Goal: Task Accomplishment & Management: Manage account settings

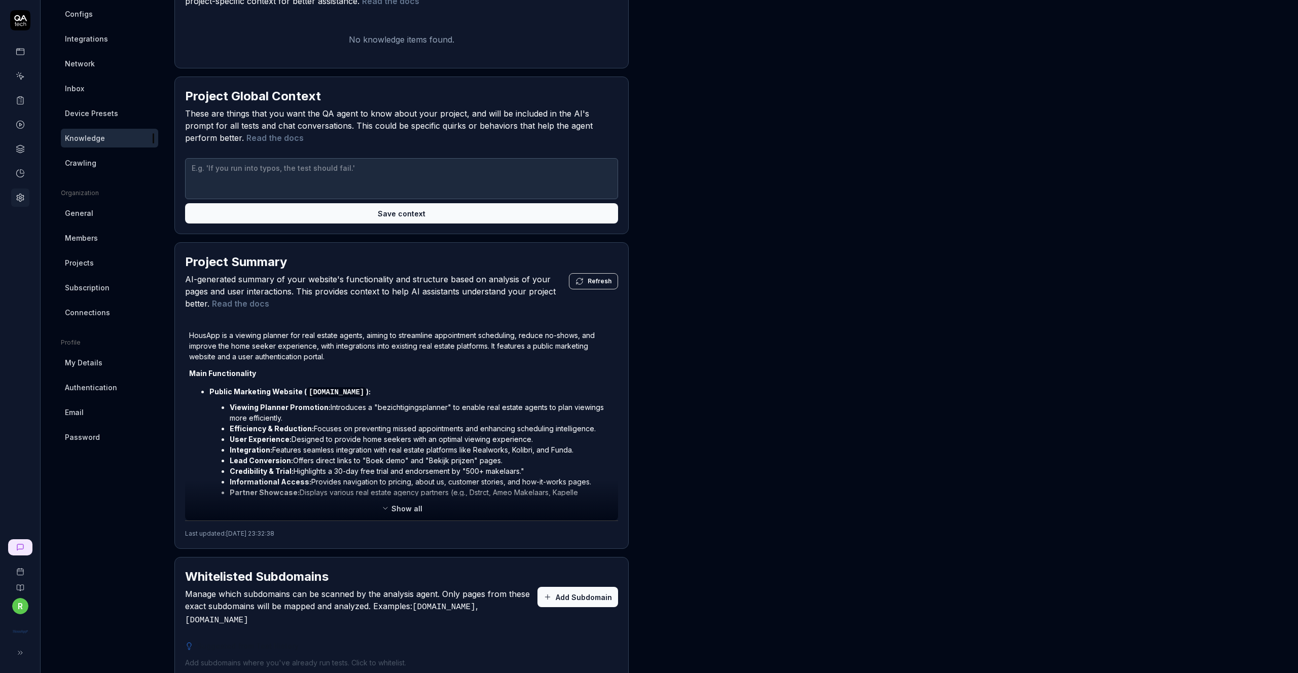
scroll to position [140, 0]
click at [403, 506] on span "Show all" at bounding box center [406, 508] width 31 height 11
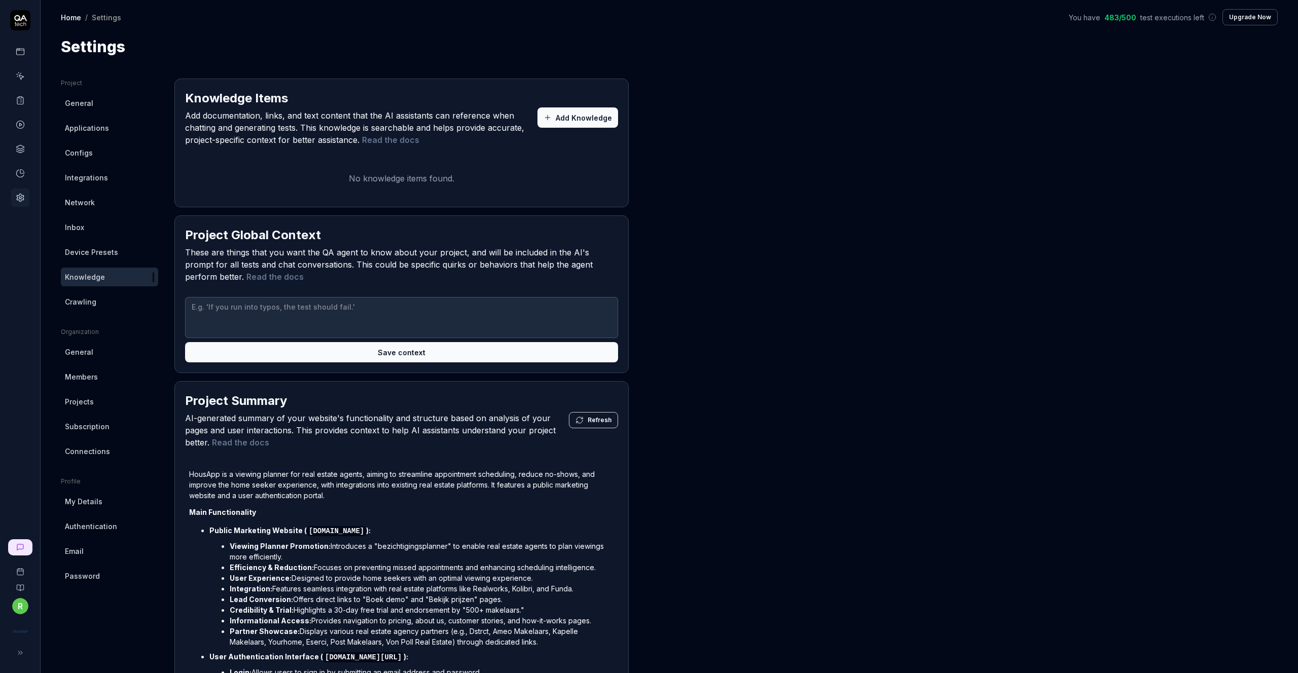
scroll to position [0, 0]
click at [84, 229] on link "Inbox" at bounding box center [109, 228] width 97 height 19
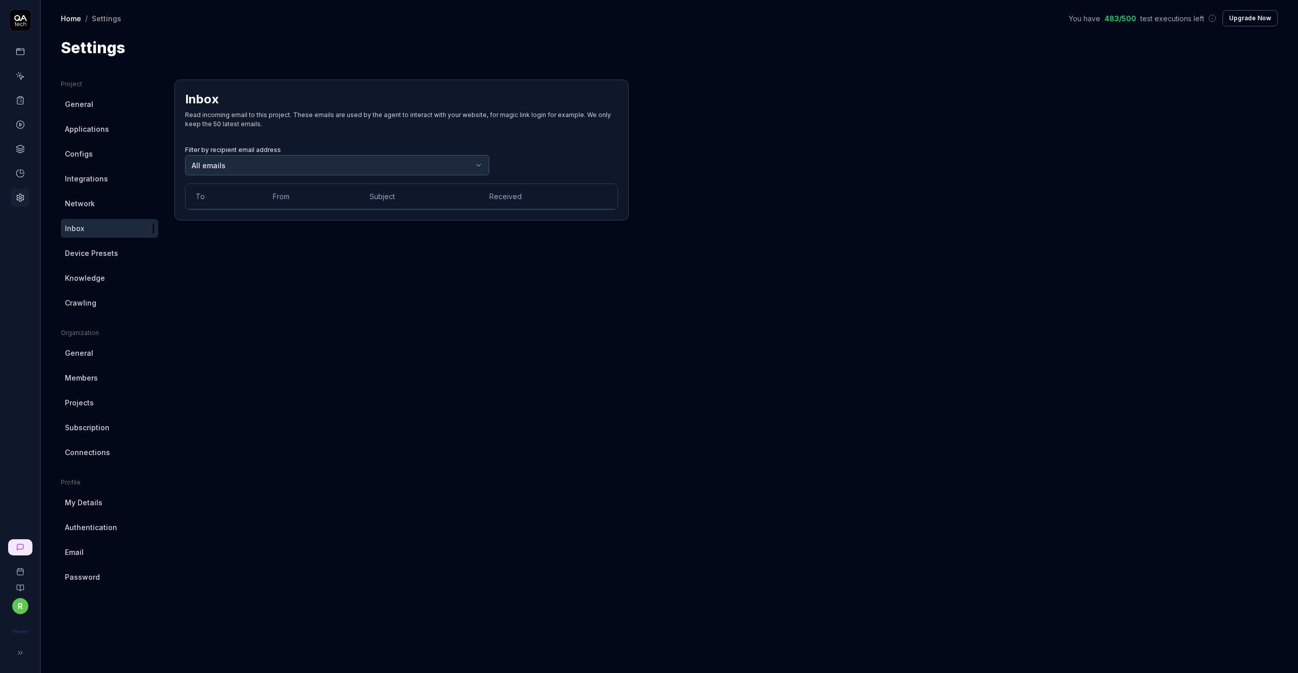
click at [209, 144] on div "Filter by recipient email address All emails" at bounding box center [337, 159] width 304 height 32
click at [214, 164] on body "r Home / Settings You have 483 / 500 test executions left Upgrade Now Home / Se…" at bounding box center [649, 336] width 1298 height 673
click at [268, 167] on body "r Home / Settings You have 483 / 500 test executions left Upgrade Now Home / Se…" at bounding box center [649, 336] width 1298 height 673
click at [17, 123] on html "r Home / Settings You have 483 / 500 test executions left Upgrade Now Home / Se…" at bounding box center [649, 336] width 1298 height 673
click at [27, 126] on link at bounding box center [20, 125] width 18 height 18
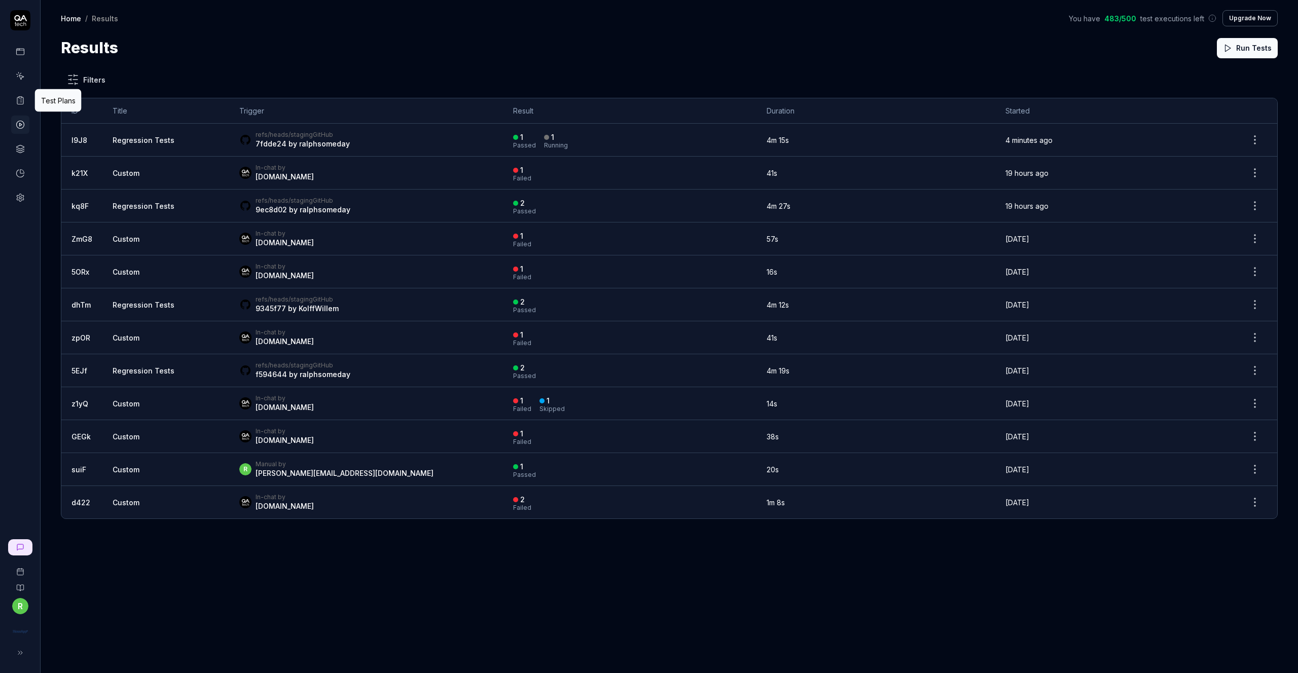
click at [24, 99] on icon at bounding box center [20, 100] width 9 height 9
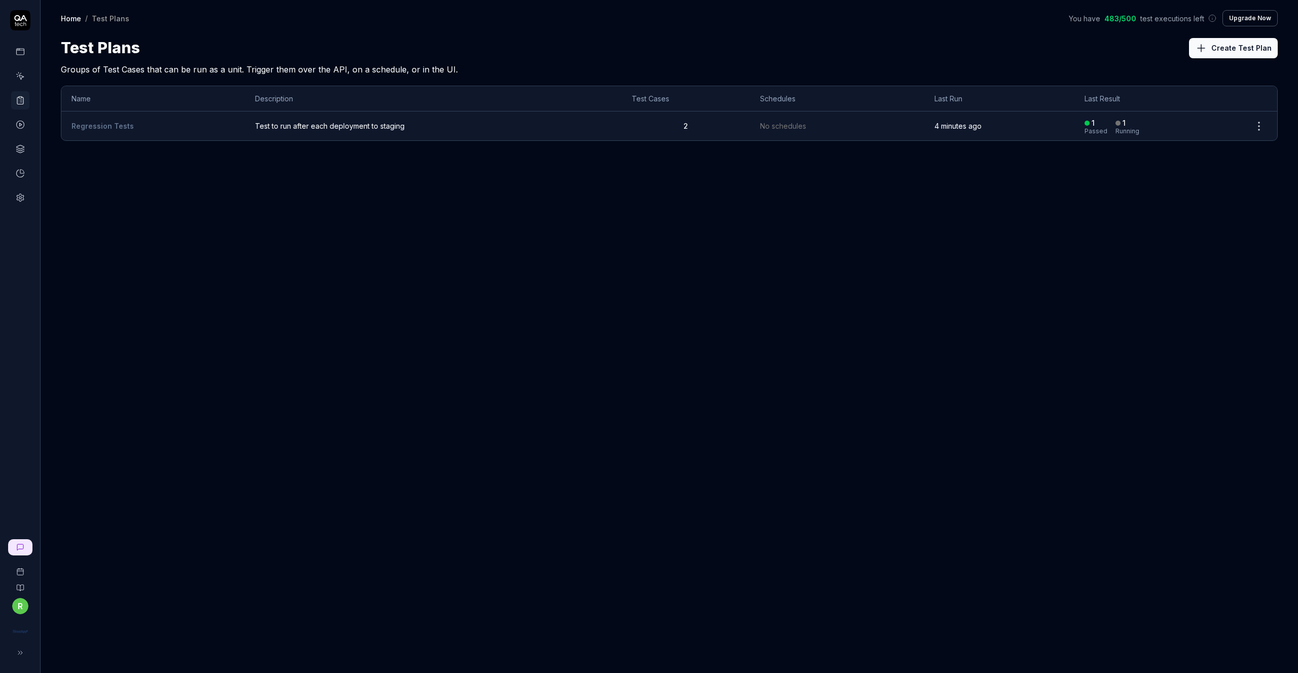
click at [20, 51] on icon at bounding box center [20, 51] width 9 height 9
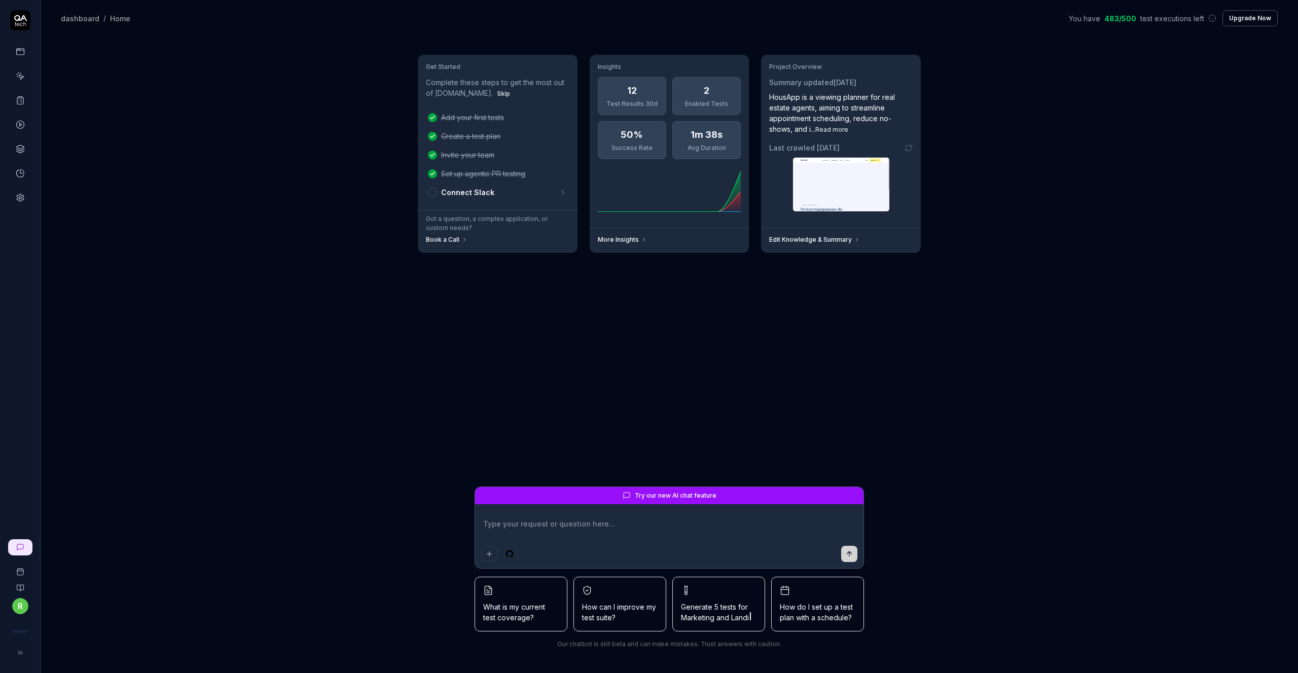
click at [564, 192] on icon at bounding box center [562, 192] width 9 height 9
type textarea "*"
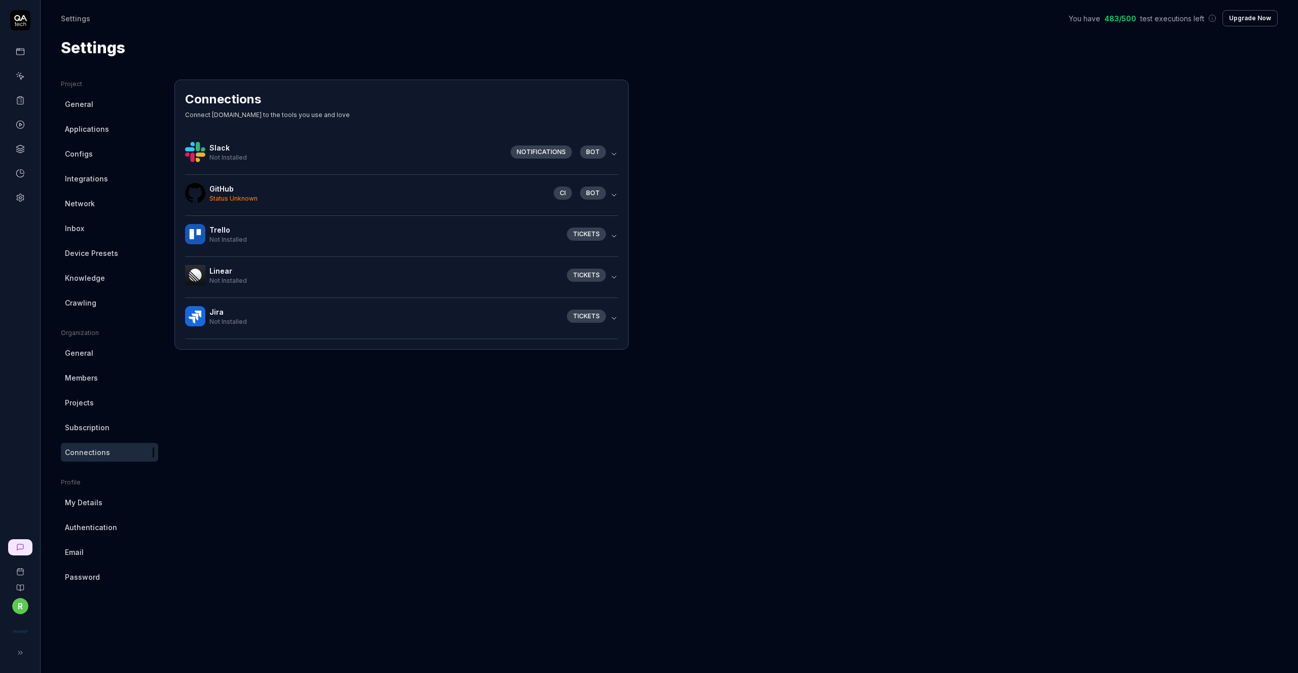
click at [616, 275] on icon "button" at bounding box center [614, 277] width 8 height 8
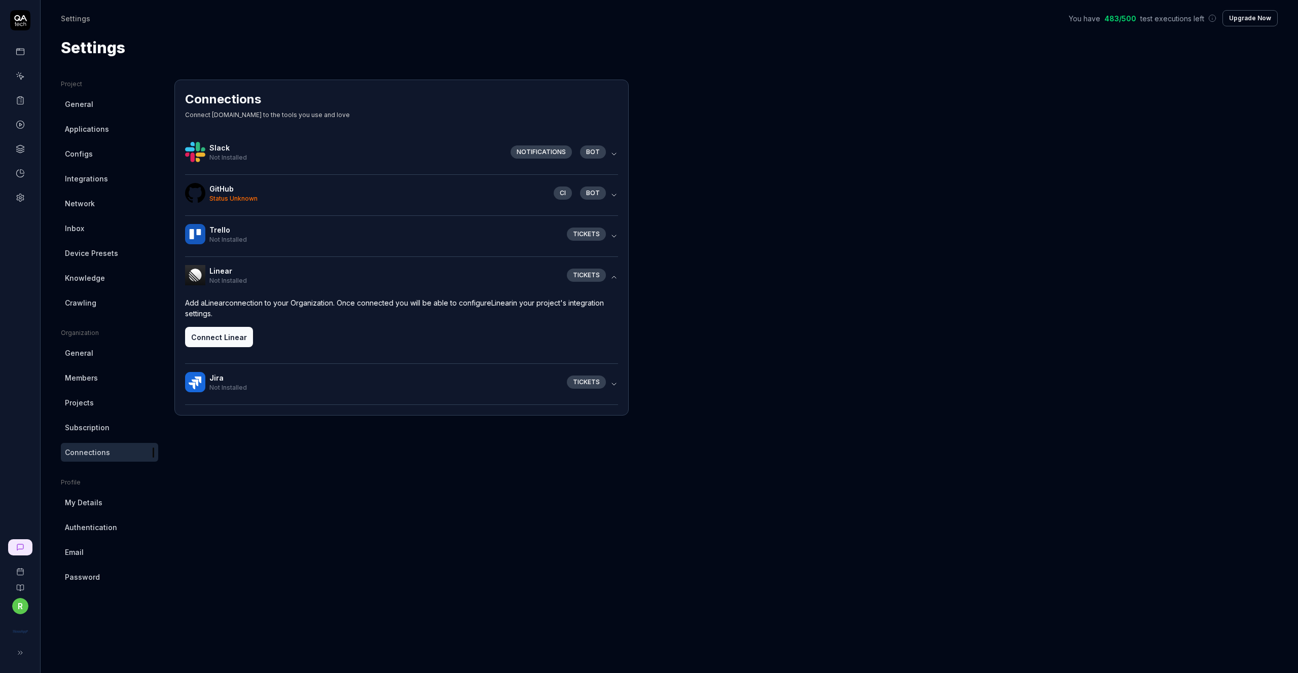
click at [239, 341] on button "Connect Linear" at bounding box center [219, 337] width 68 height 20
click at [699, 136] on div "Project General Applications Configs Integrations Network Inbox Device Presets …" at bounding box center [669, 366] width 1217 height 573
click at [616, 156] on icon "button" at bounding box center [614, 154] width 8 height 8
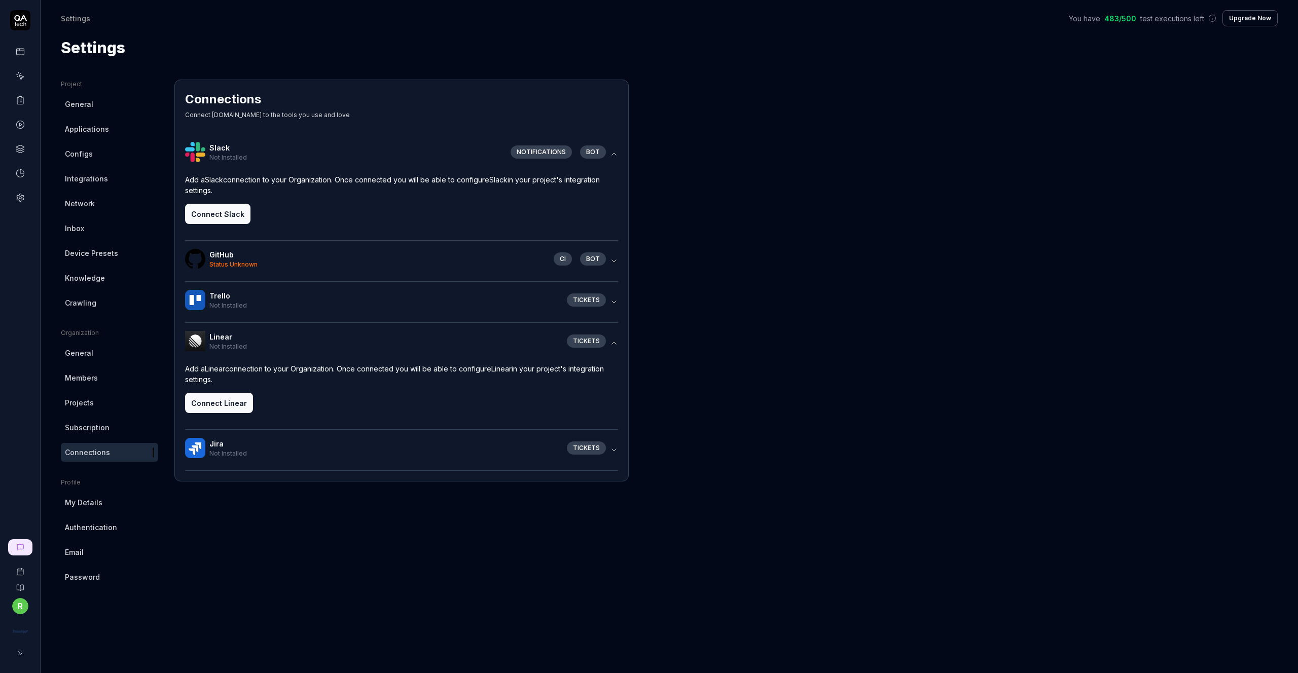
click at [222, 212] on button "Connect Slack" at bounding box center [217, 214] width 65 height 20
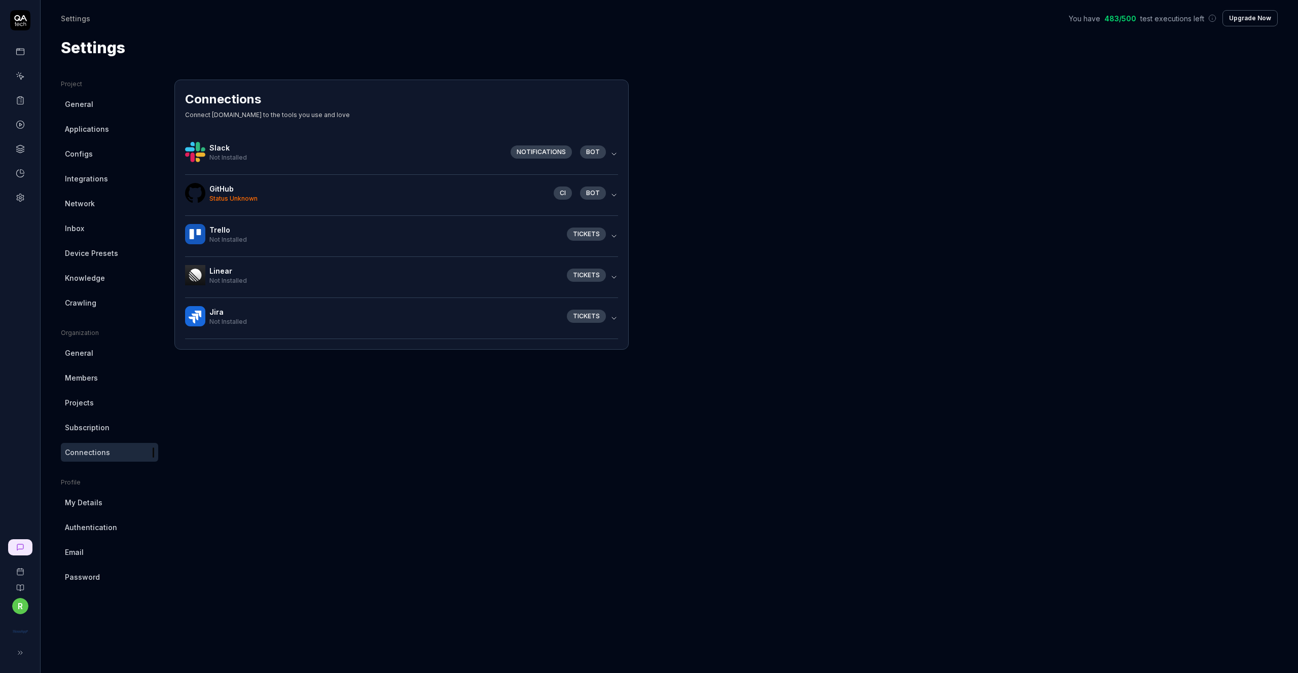
click at [614, 277] on icon "button" at bounding box center [614, 277] width 8 height 8
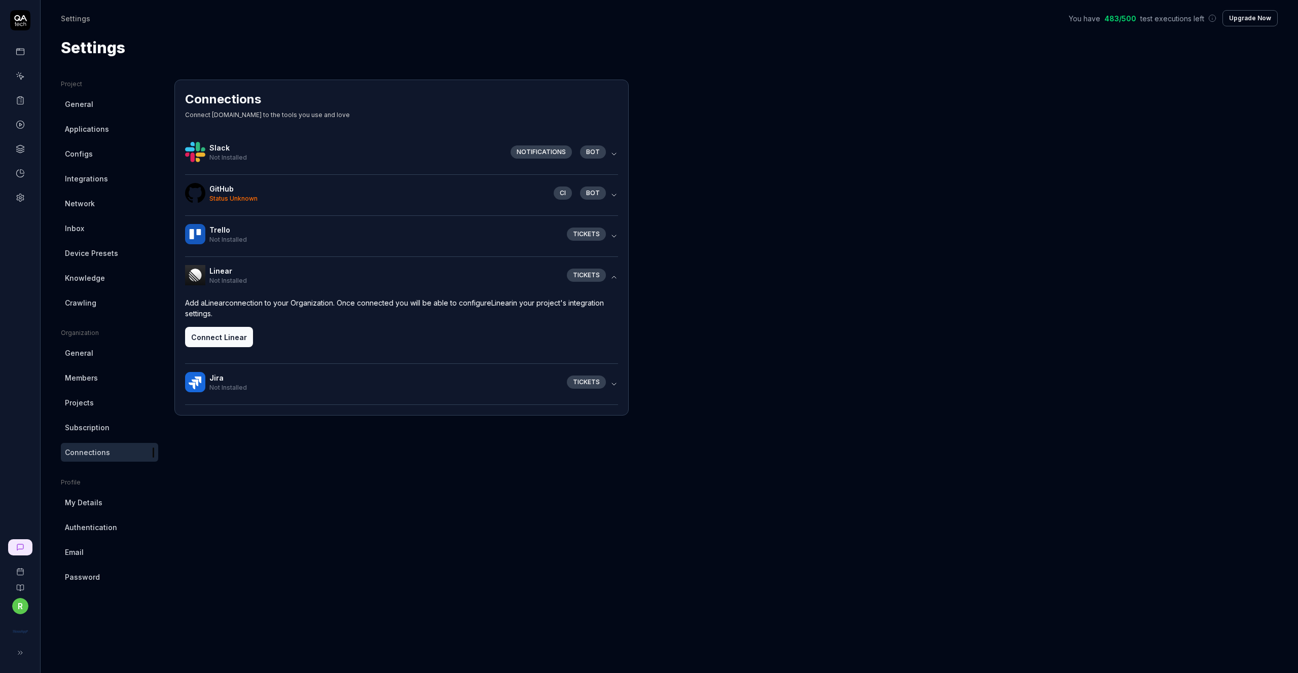
click at [220, 339] on button "Connect Linear" at bounding box center [219, 337] width 68 height 20
click at [19, 606] on html "r Settings You have 483 / 500 test executions left Upgrade Now Settings You hav…" at bounding box center [649, 336] width 1298 height 673
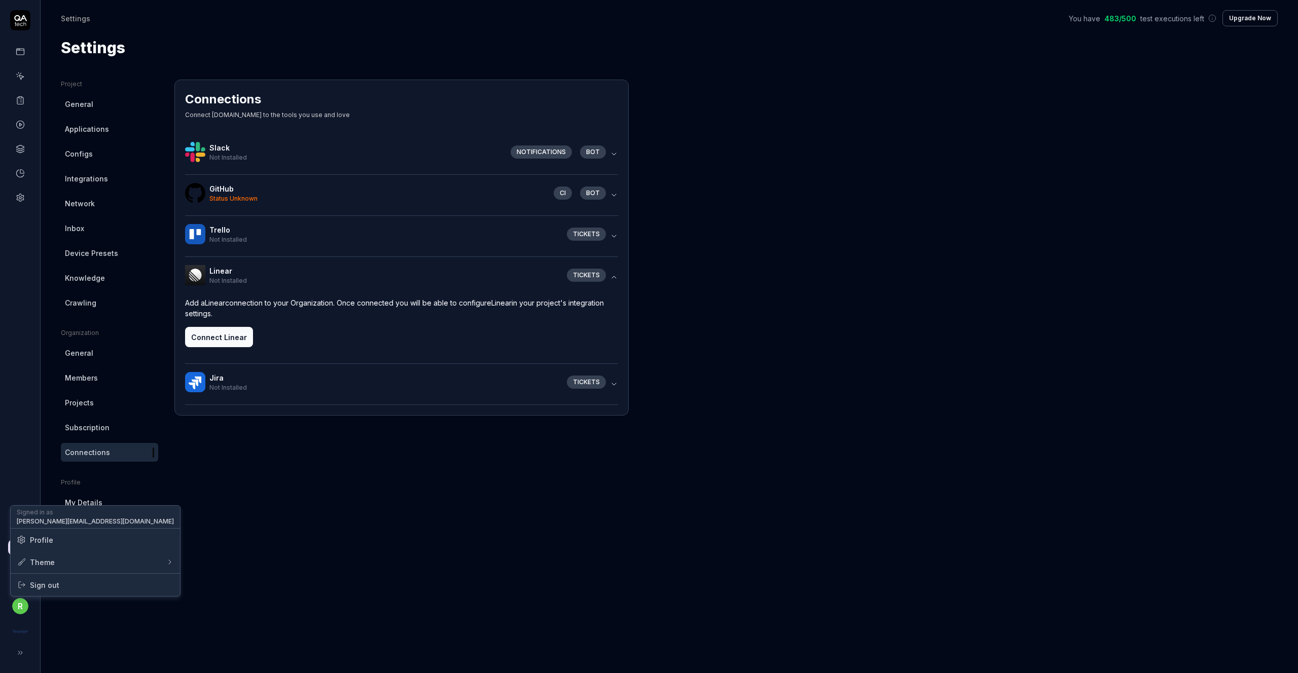
click at [205, 490] on html "r Settings You have 483 / 500 test executions left Upgrade Now Settings You hav…" at bounding box center [649, 336] width 1298 height 673
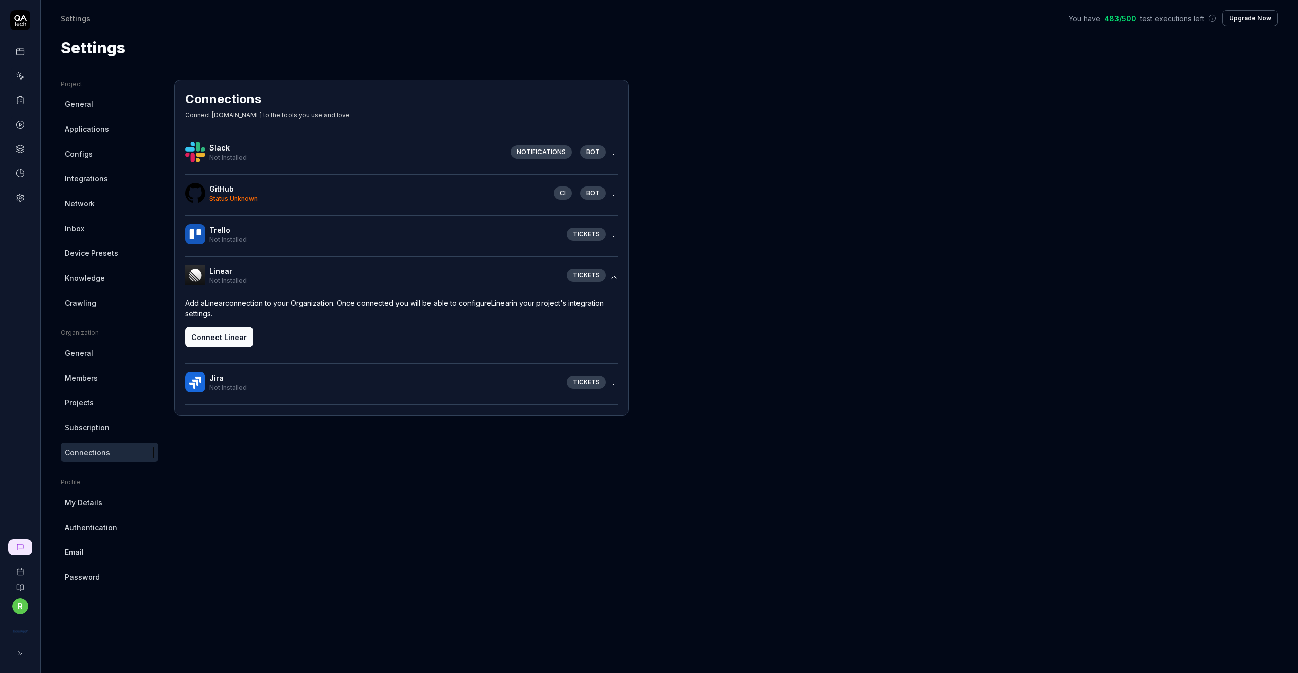
click at [19, 586] on icon at bounding box center [20, 588] width 7 height 6
click at [24, 53] on icon at bounding box center [20, 51] width 9 height 9
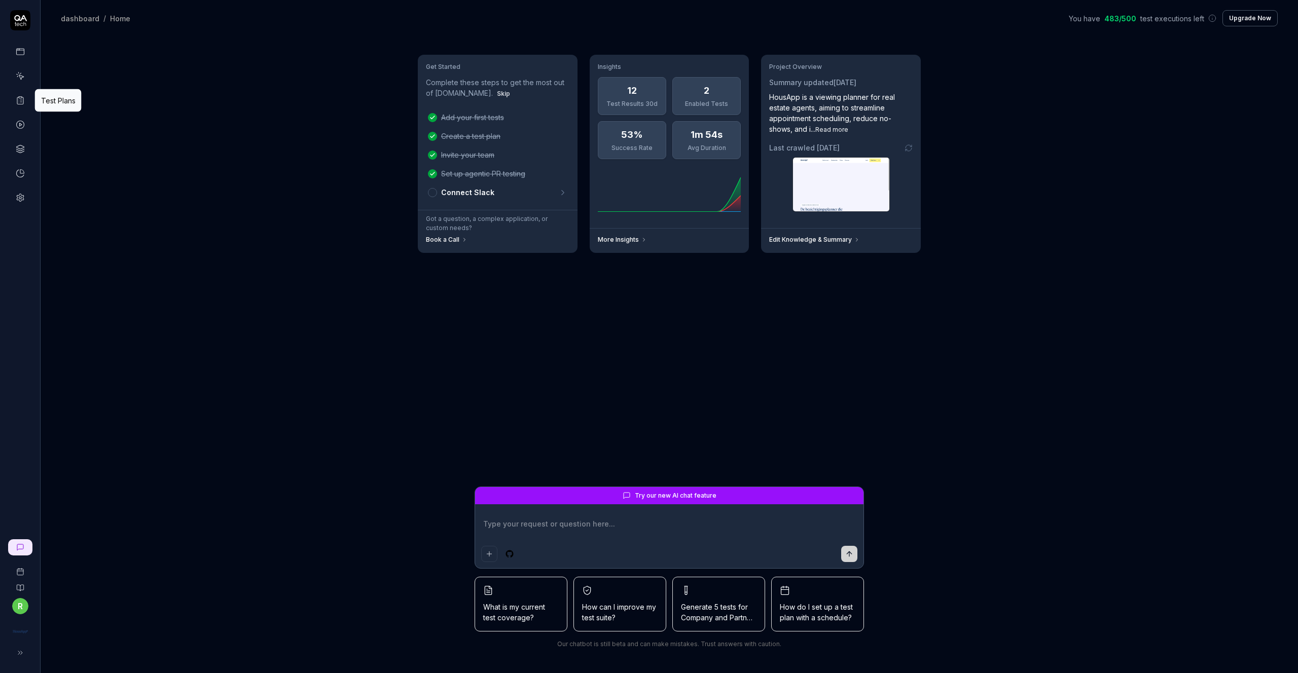
type textarea "*"
click at [23, 103] on icon at bounding box center [20, 100] width 9 height 9
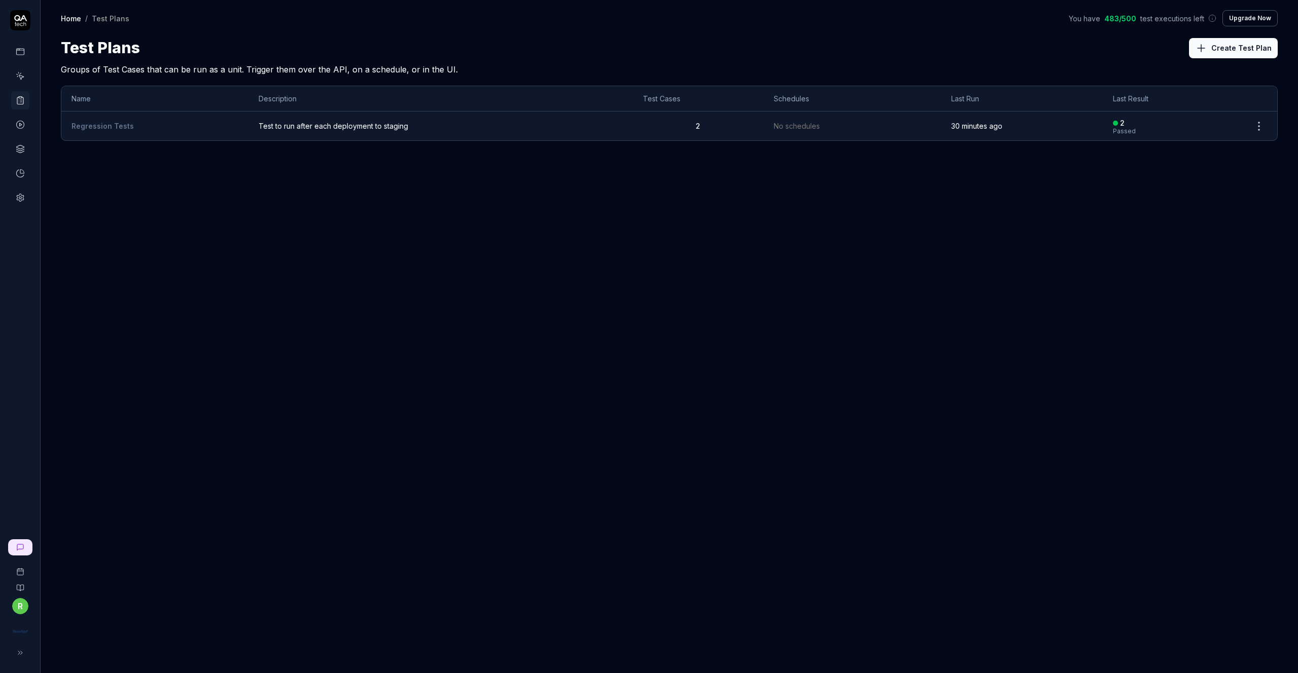
click at [22, 125] on icon at bounding box center [20, 124] width 9 height 9
